Goal: Check status

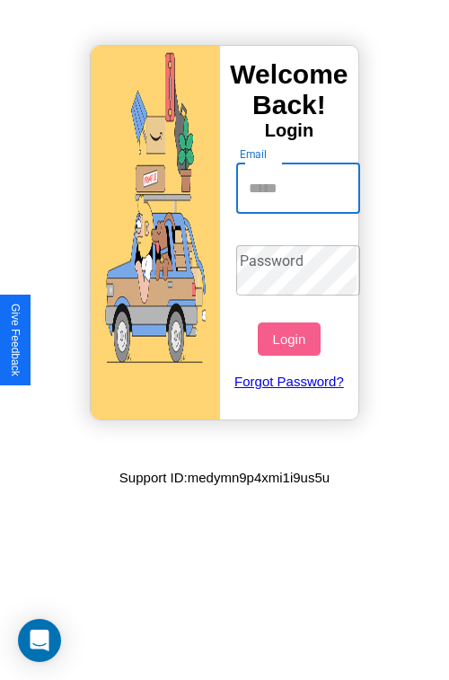
click at [300, 188] on input "Email" at bounding box center [298, 188] width 125 height 50
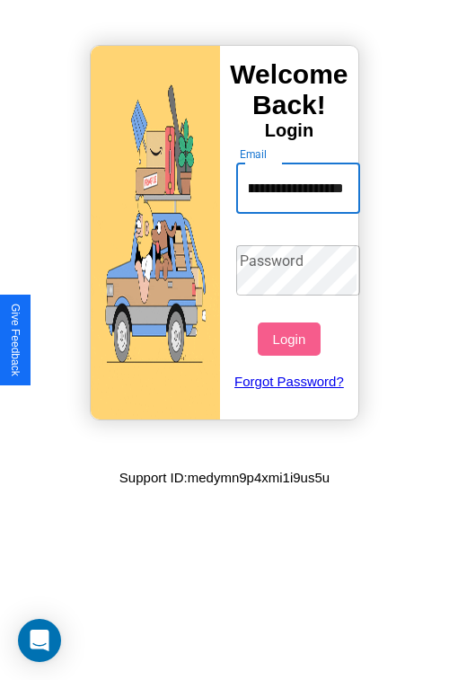
scroll to position [0, 97]
type input "**********"
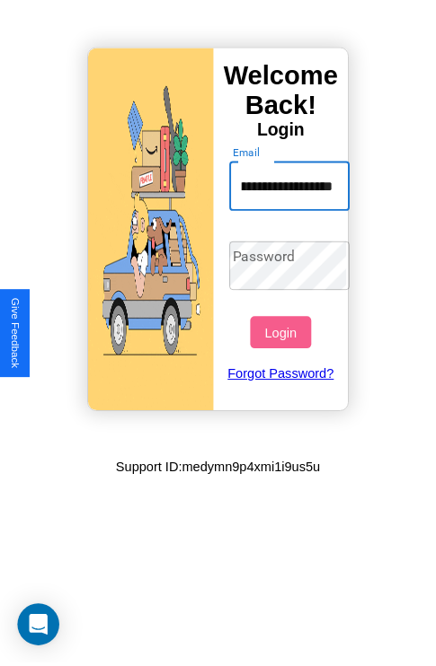
scroll to position [0, 0]
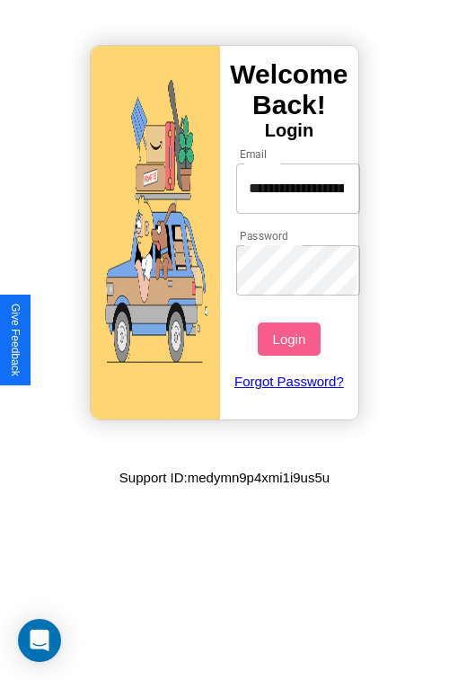
click at [291, 339] on button "Login" at bounding box center [289, 338] width 62 height 33
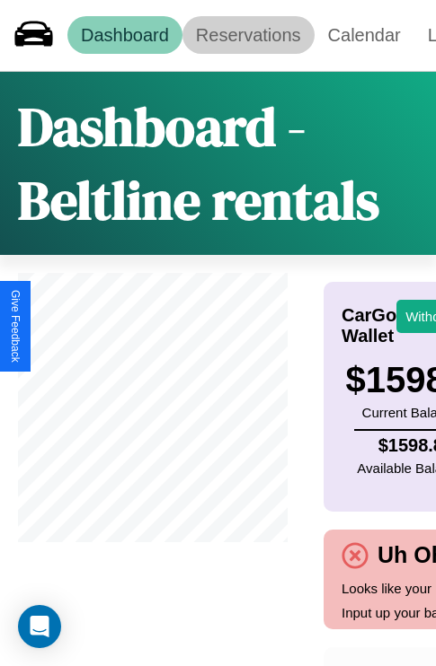
click at [248, 35] on link "Reservations" at bounding box center [248, 35] width 132 height 38
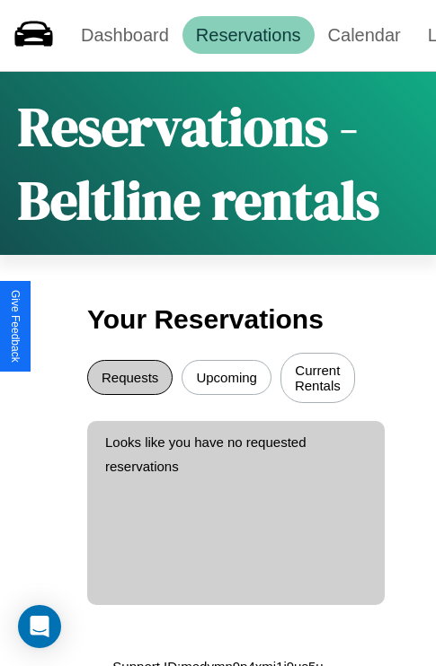
click at [129, 380] on button "Requests" at bounding box center [129, 377] width 85 height 35
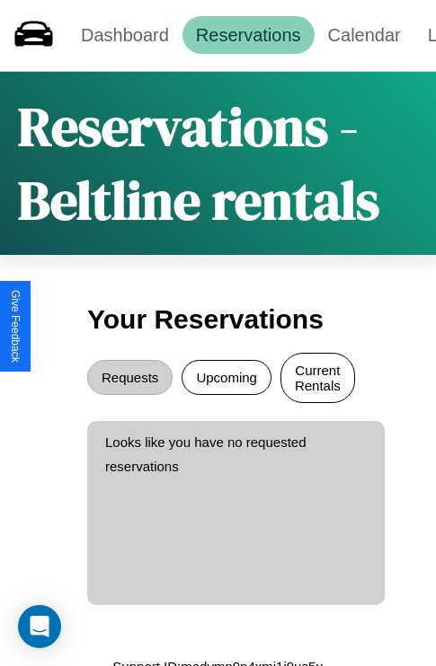
click at [317, 380] on button "Current Rentals" at bounding box center [317, 378] width 75 height 50
